Goal: Submit feedback/report problem

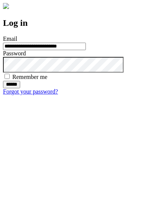
type input "**********"
click at [20, 88] on input "******" at bounding box center [11, 84] width 17 height 7
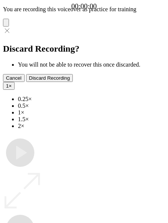
type input "**********"
